Goal: Information Seeking & Learning: Learn about a topic

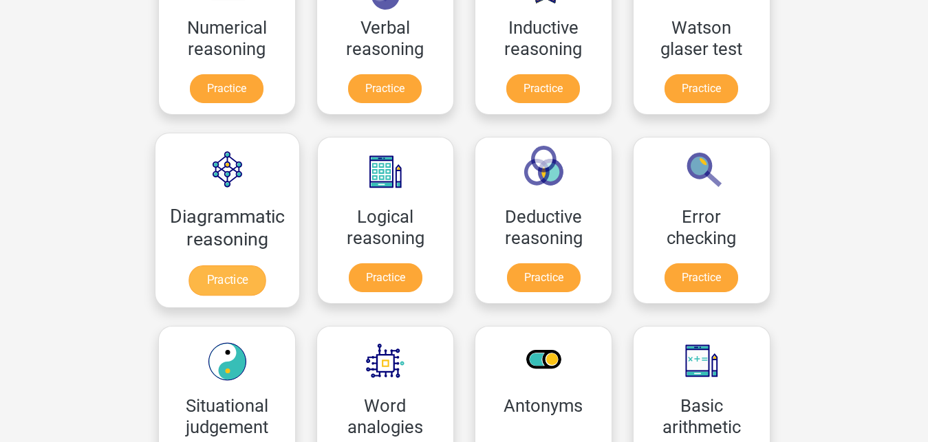
scroll to position [281, 0]
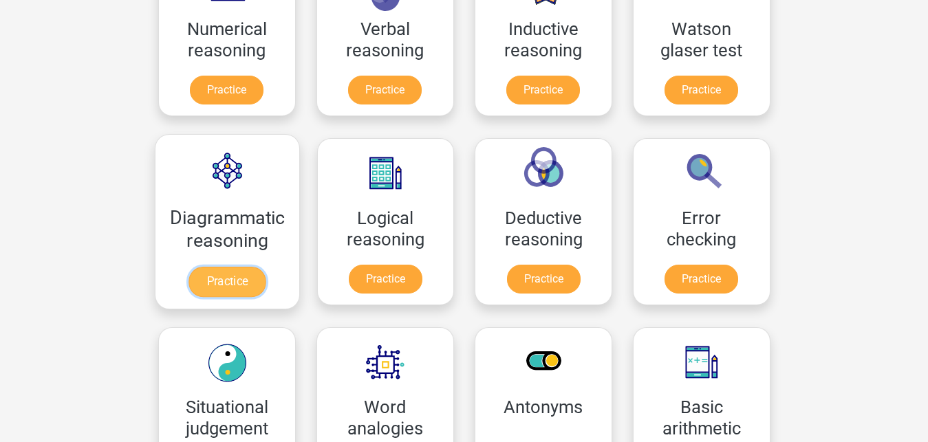
click at [227, 279] on link "Practice" at bounding box center [226, 282] width 77 height 30
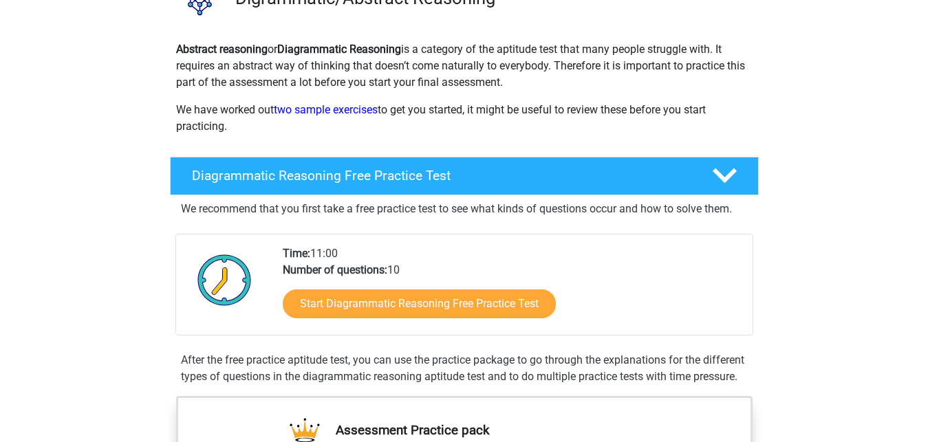
scroll to position [140, 0]
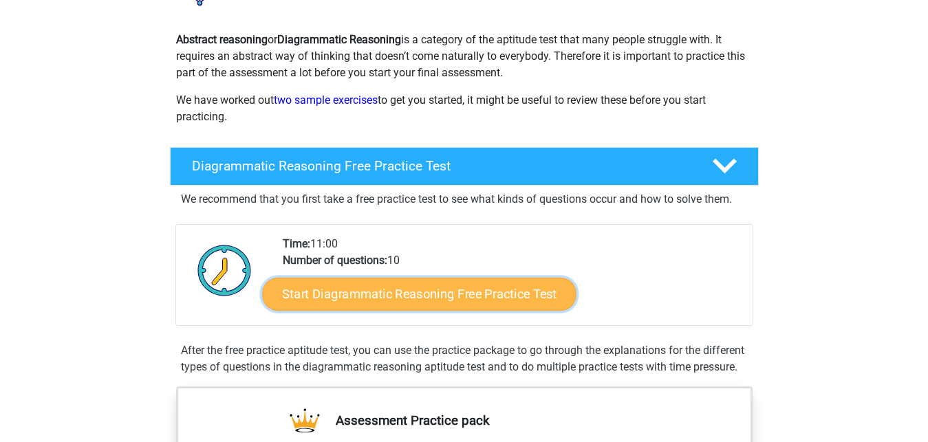
click at [396, 306] on link "Start Diagrammatic Reasoning Free Practice Test" at bounding box center [419, 293] width 314 height 33
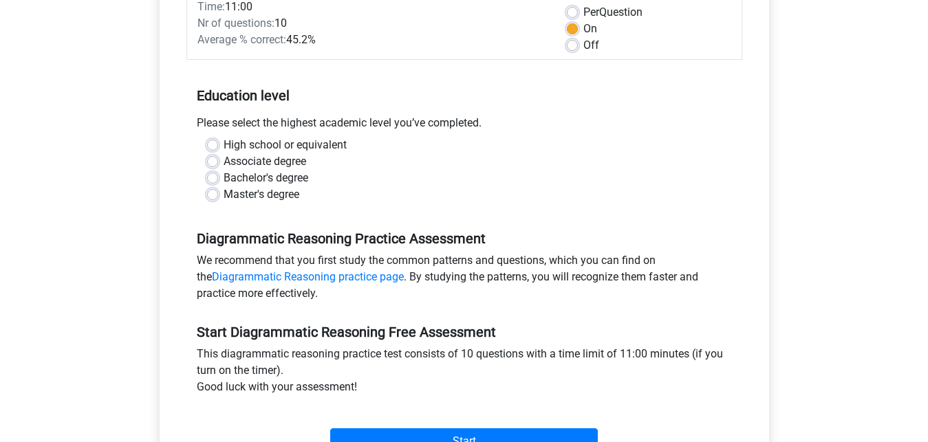
scroll to position [210, 0]
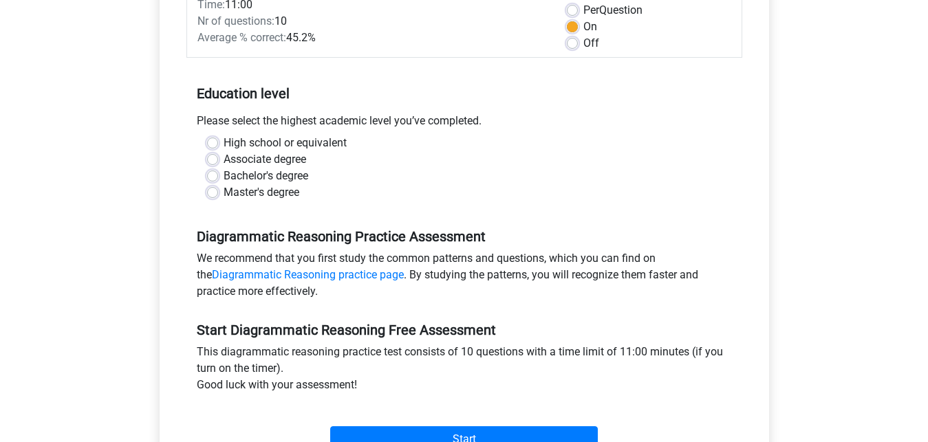
click at [224, 172] on label "Bachelor's degree" at bounding box center [266, 176] width 85 height 17
click at [215, 172] on input "Bachelor's degree" at bounding box center [212, 175] width 11 height 14
radio input "true"
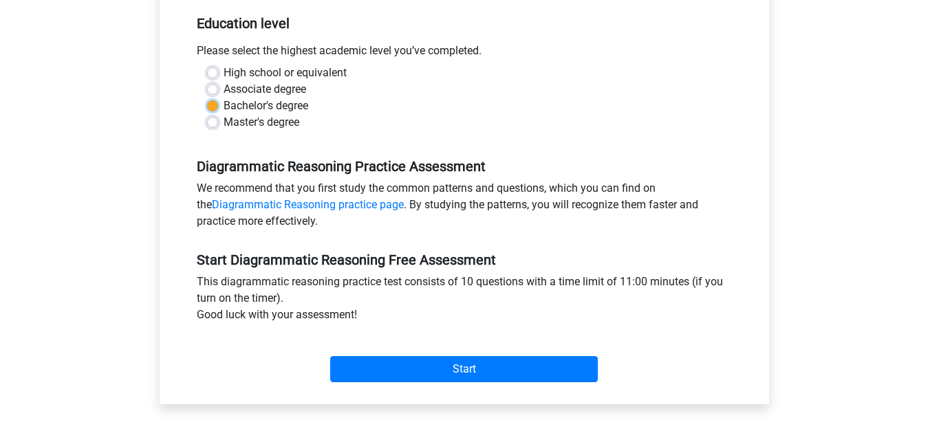
scroll to position [351, 0]
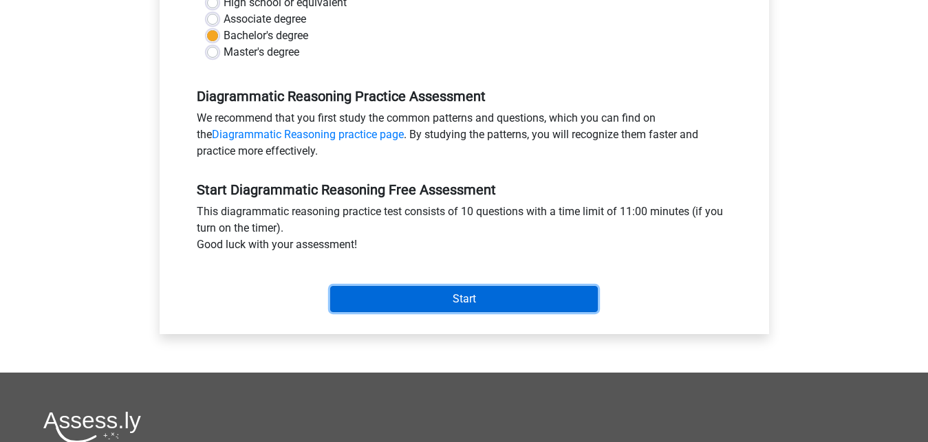
click at [479, 296] on input "Start" at bounding box center [464, 299] width 268 height 26
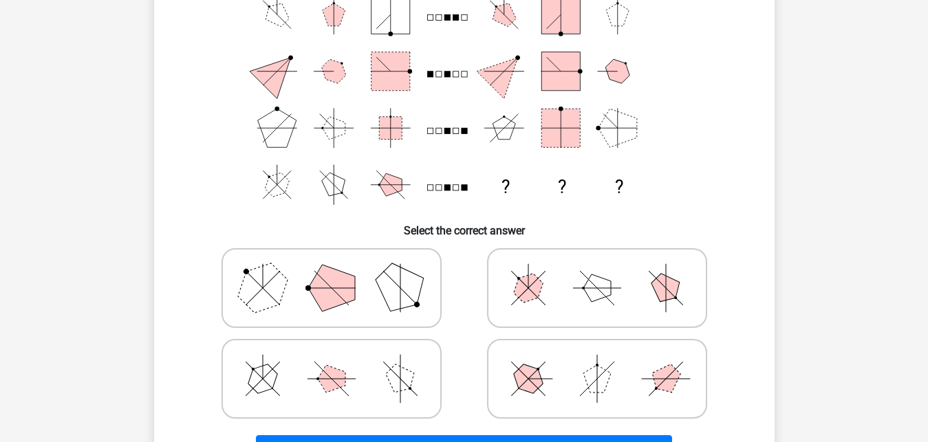
scroll to position [70, 0]
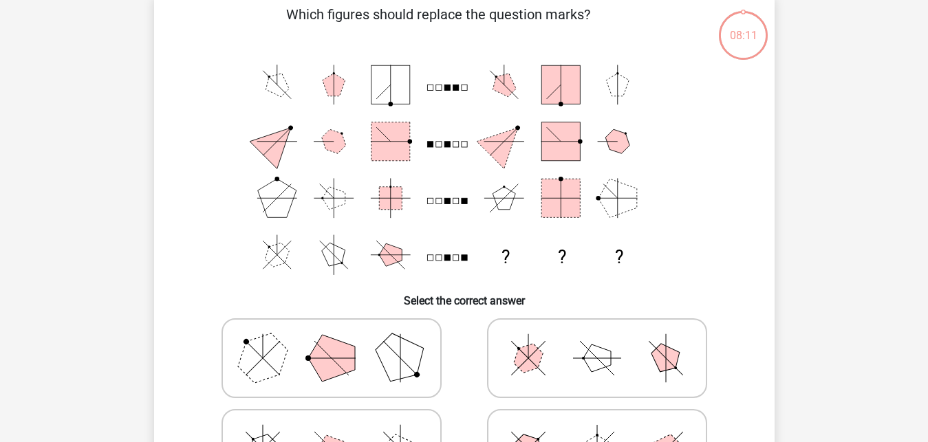
click at [526, 344] on icon at bounding box center [597, 358] width 206 height 69
click at [597, 341] on input "radio" at bounding box center [601, 336] width 9 height 9
radio input "true"
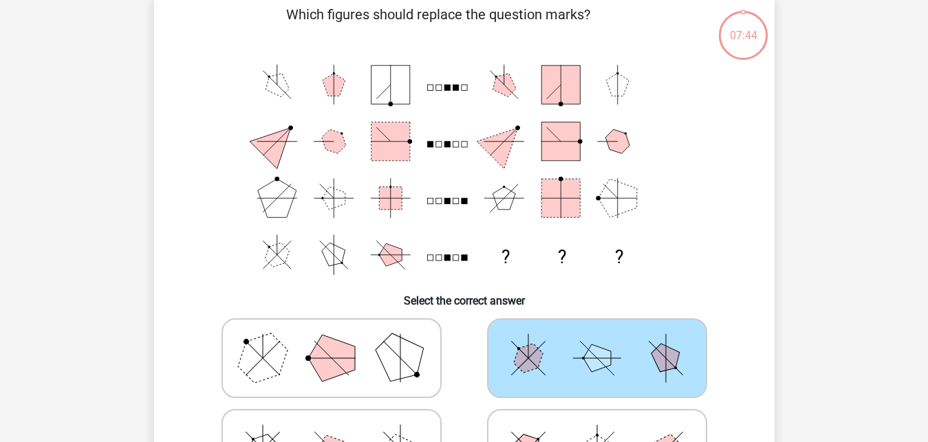
click at [418, 349] on polygon at bounding box center [400, 358] width 66 height 66
click at [340, 341] on input "radio" at bounding box center [336, 336] width 9 height 9
radio input "true"
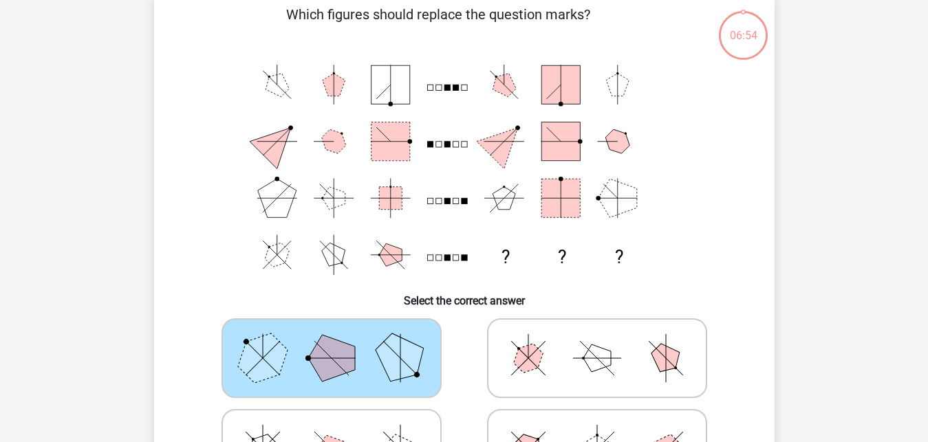
scroll to position [421, 0]
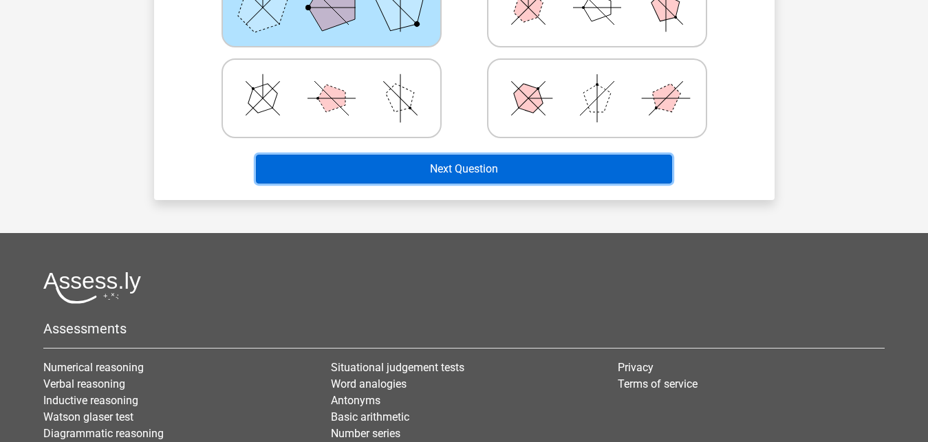
click at [479, 175] on button "Next Question" at bounding box center [464, 169] width 416 height 29
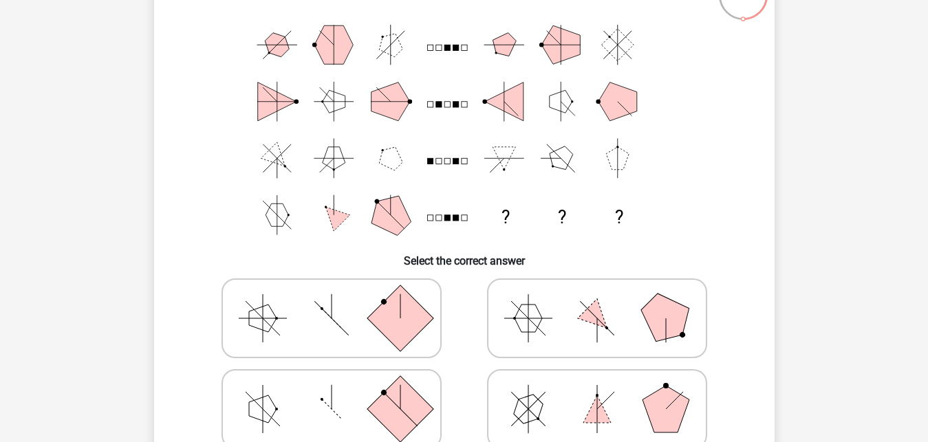
scroll to position [133, 0]
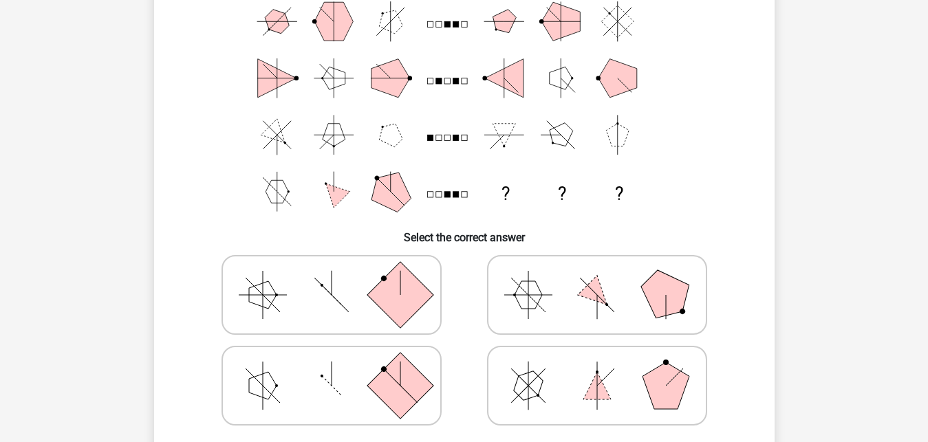
click at [583, 374] on icon at bounding box center [597, 385] width 206 height 69
click at [597, 369] on input "radio" at bounding box center [601, 364] width 9 height 9
radio input "true"
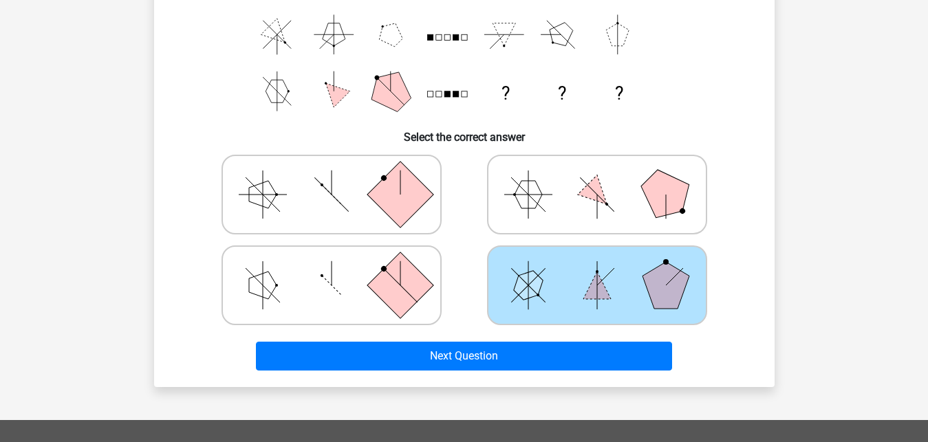
scroll to position [274, 0]
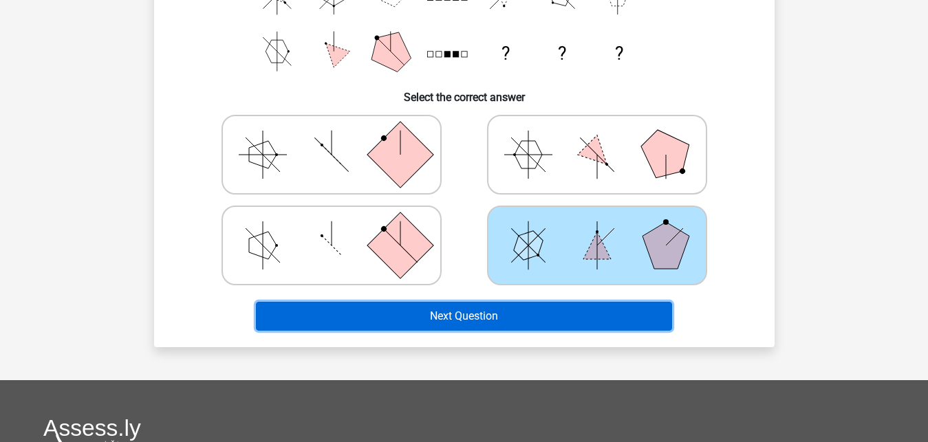
click at [539, 315] on button "Next Question" at bounding box center [464, 316] width 416 height 29
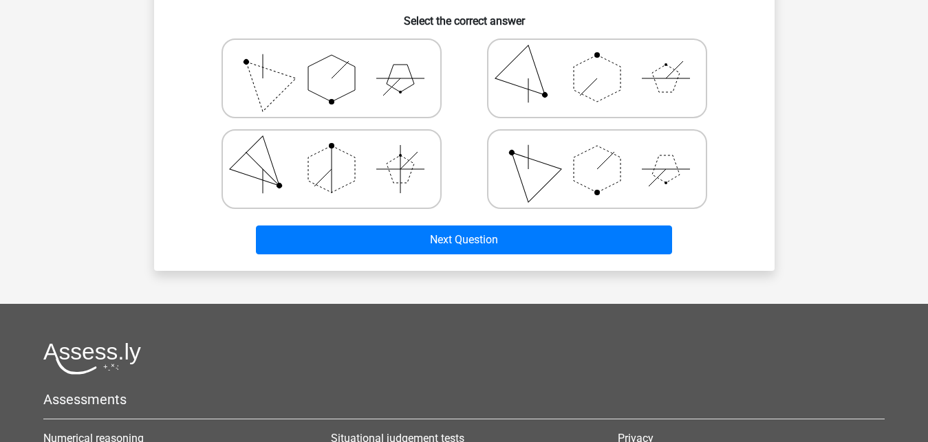
scroll to position [224, 0]
